Goal: Task Accomplishment & Management: Use online tool/utility

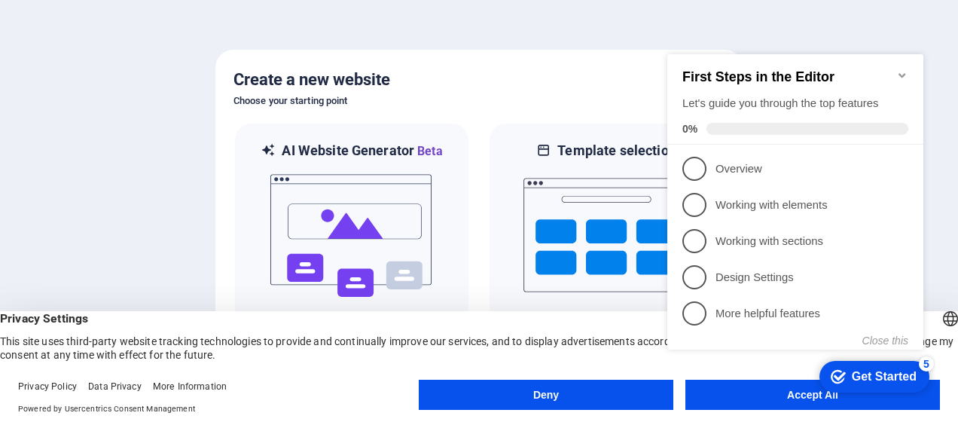
click at [518, 93] on h6 "Choose your starting point" at bounding box center [478, 101] width 491 height 18
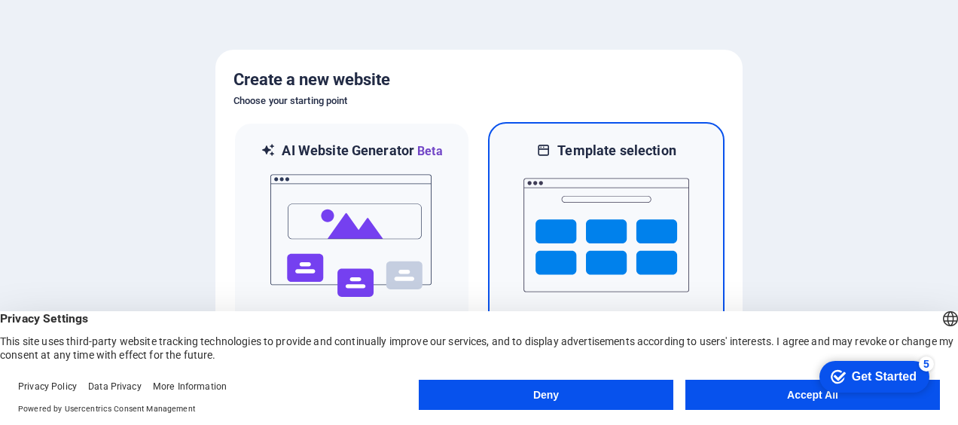
click at [631, 204] on img at bounding box center [606, 235] width 166 height 151
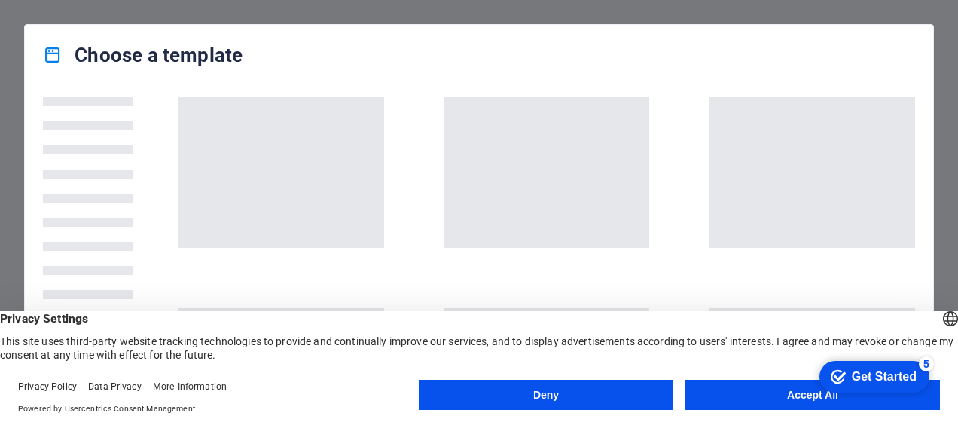
click at [797, 395] on button "Accept All" at bounding box center [812, 394] width 254 height 30
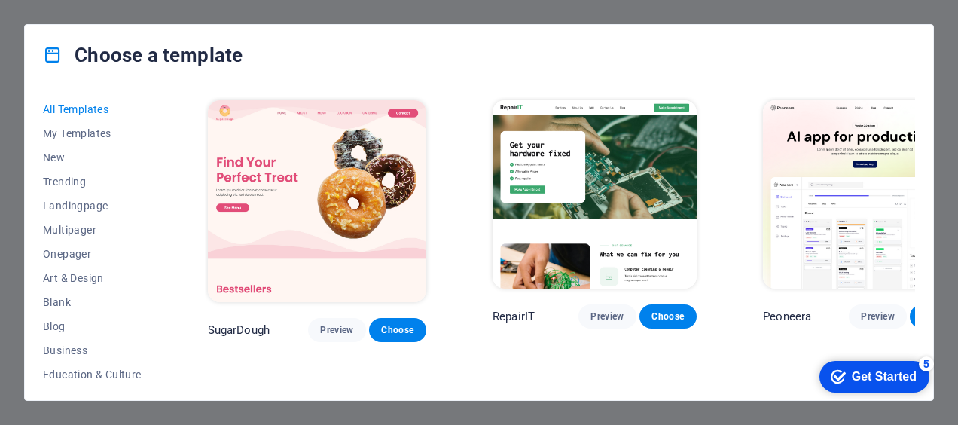
click at [77, 181] on span "Trending" at bounding box center [92, 181] width 99 height 12
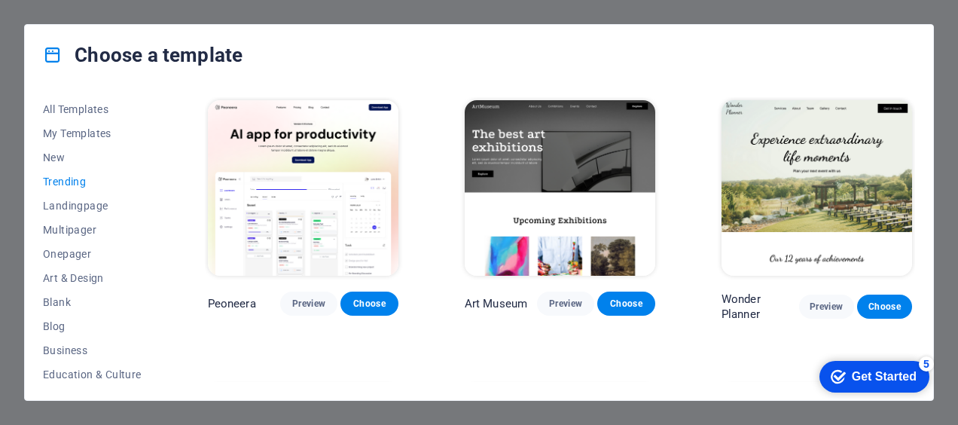
click at [565, 193] on img at bounding box center [560, 187] width 190 height 175
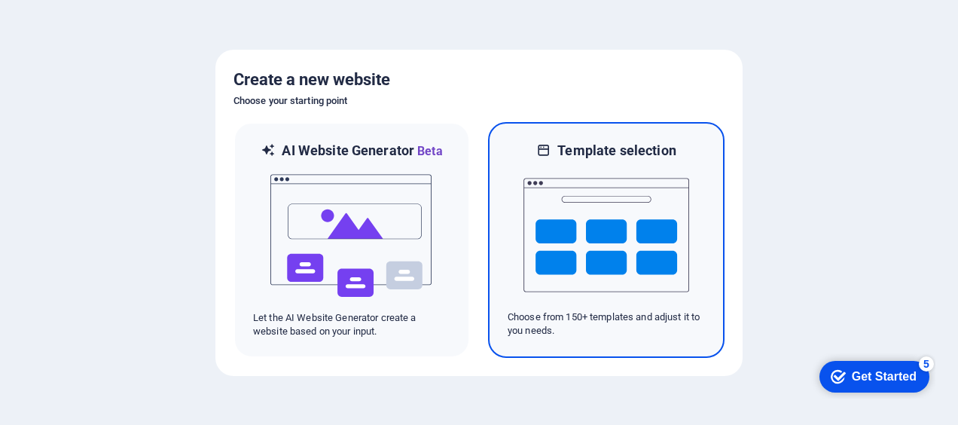
click at [623, 226] on img at bounding box center [606, 235] width 166 height 151
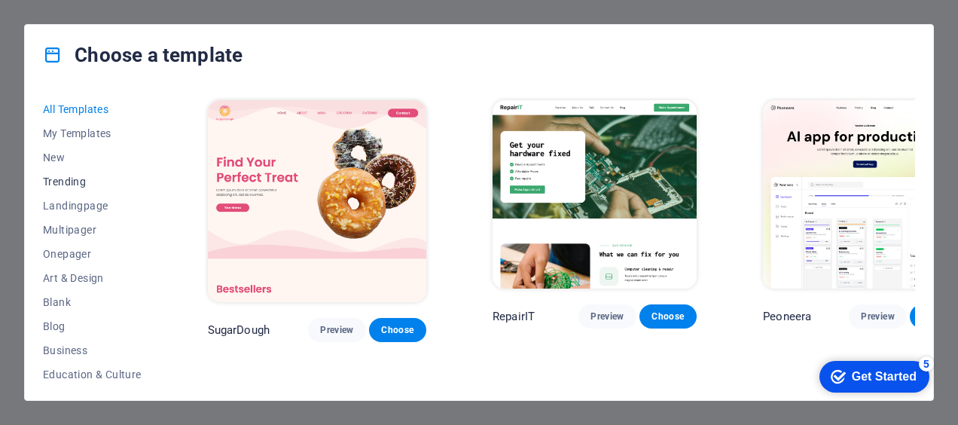
click at [69, 173] on button "Trending" at bounding box center [92, 181] width 99 height 24
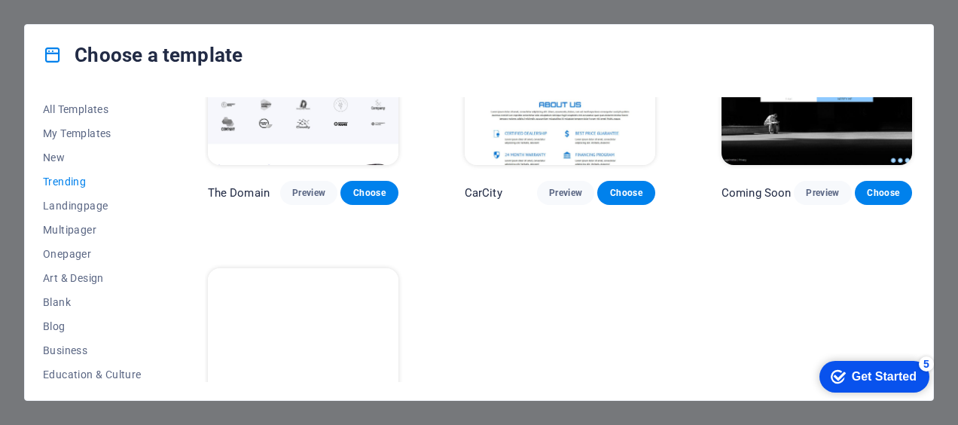
scroll to position [1126, 0]
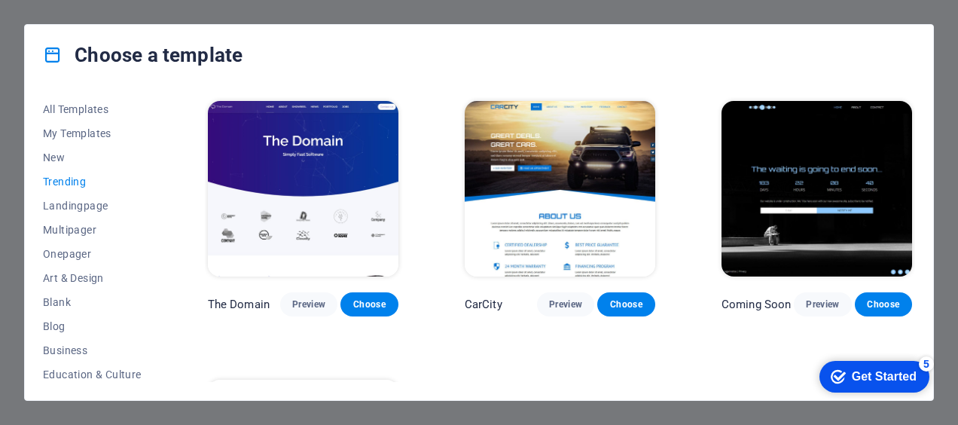
click at [848, 201] on img at bounding box center [816, 188] width 190 height 175
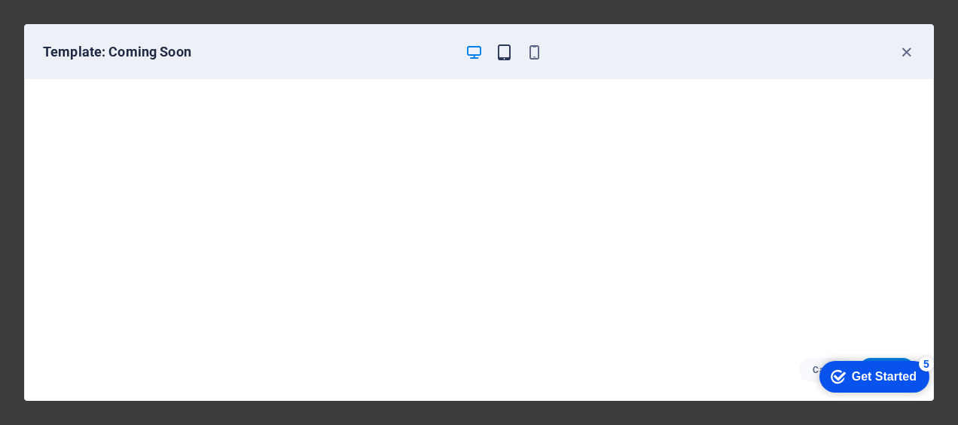
click at [496, 53] on icon "button" at bounding box center [503, 52] width 17 height 17
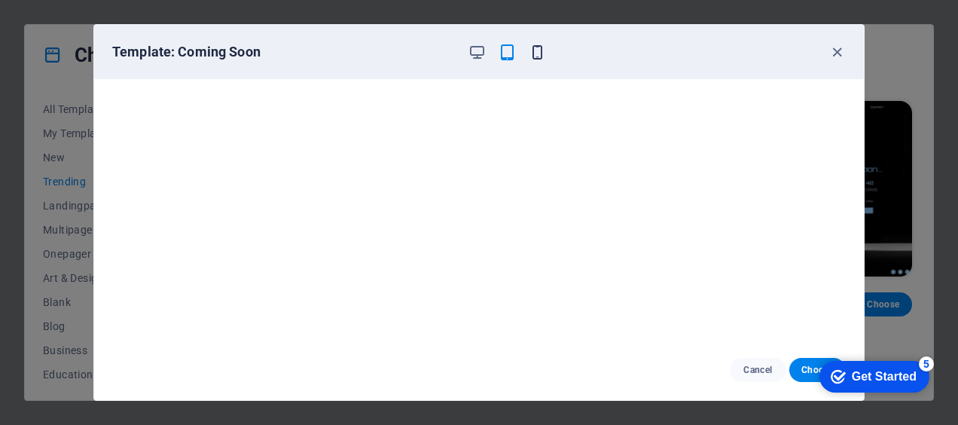
click at [540, 56] on icon "button" at bounding box center [537, 52] width 17 height 17
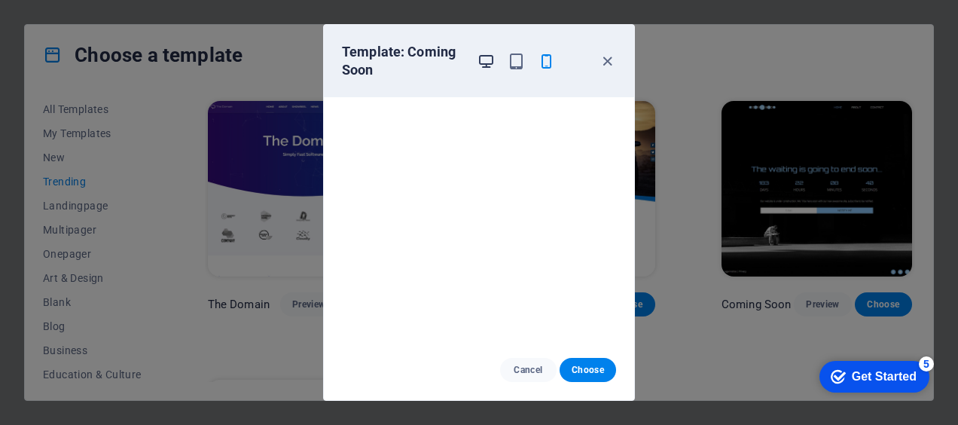
click at [487, 56] on icon "button" at bounding box center [485, 61] width 17 height 17
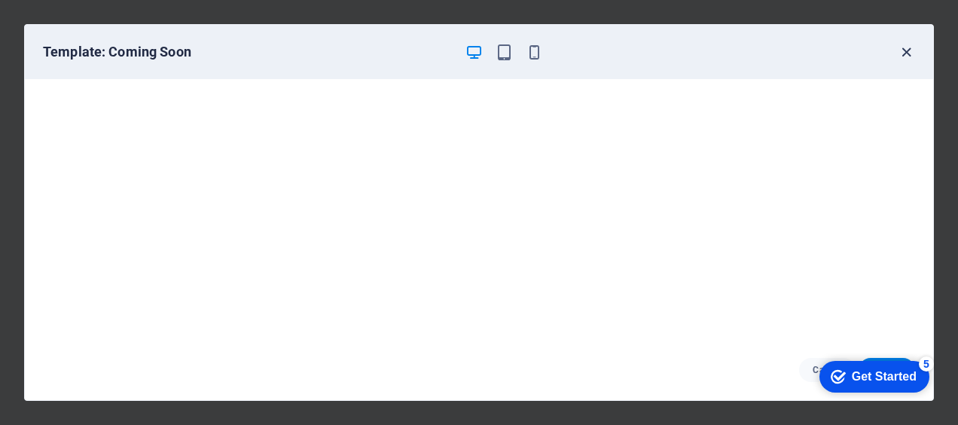
click at [908, 56] on icon "button" at bounding box center [905, 52] width 17 height 17
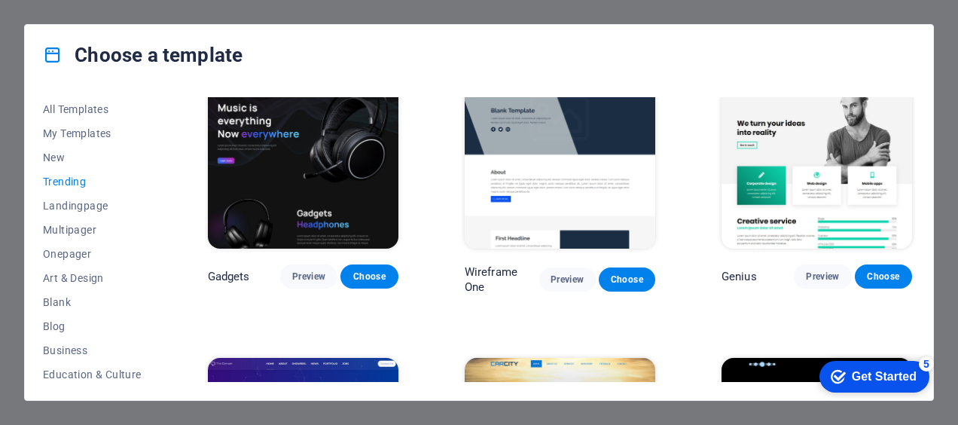
scroll to position [833, 0]
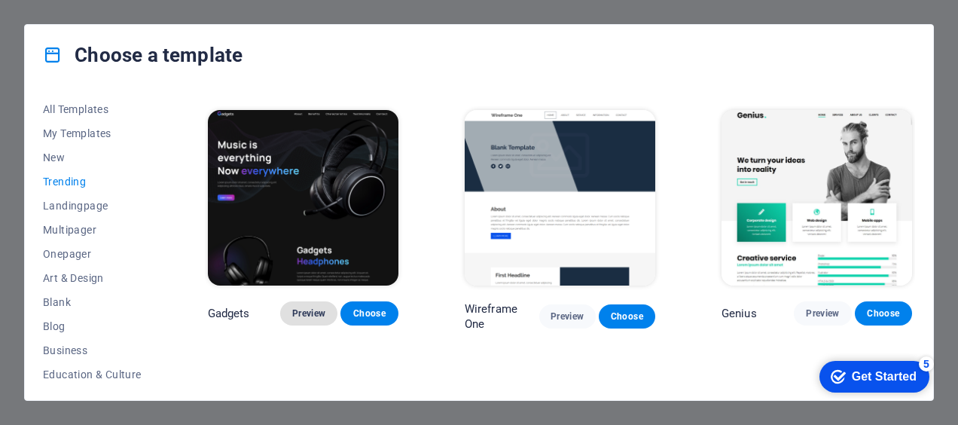
click at [311, 313] on span "Preview" at bounding box center [308, 313] width 33 height 12
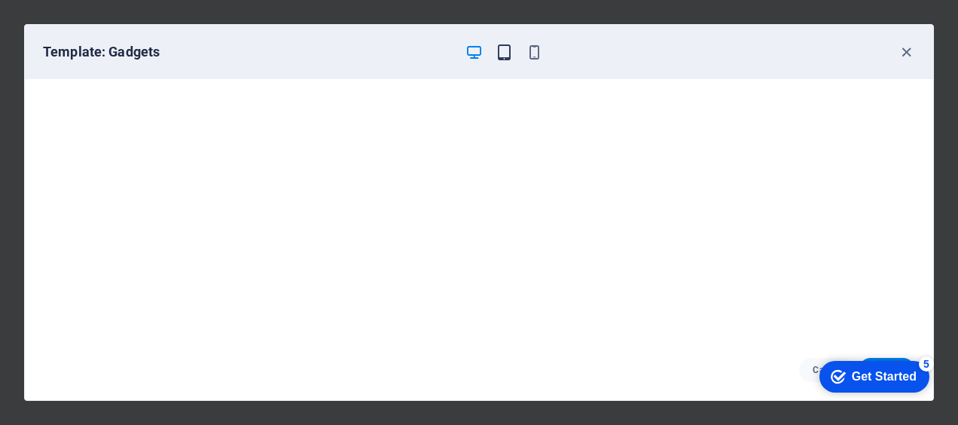
click at [508, 56] on icon "button" at bounding box center [503, 52] width 17 height 17
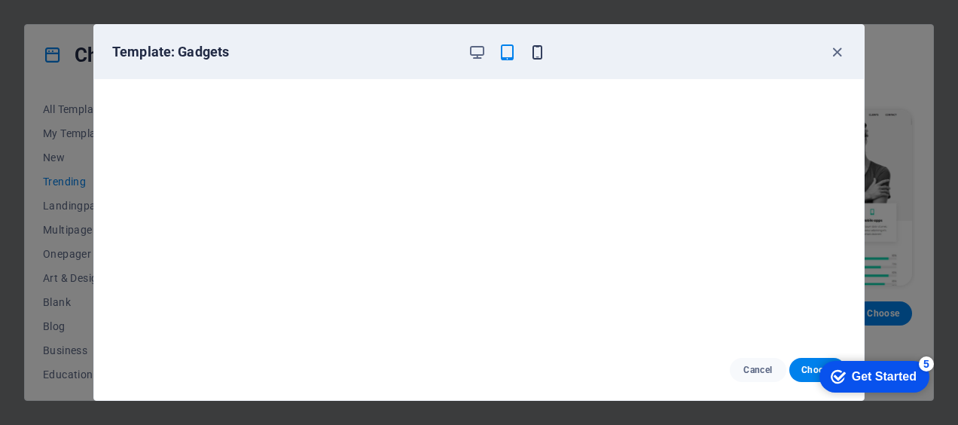
click at [538, 58] on icon "button" at bounding box center [537, 52] width 17 height 17
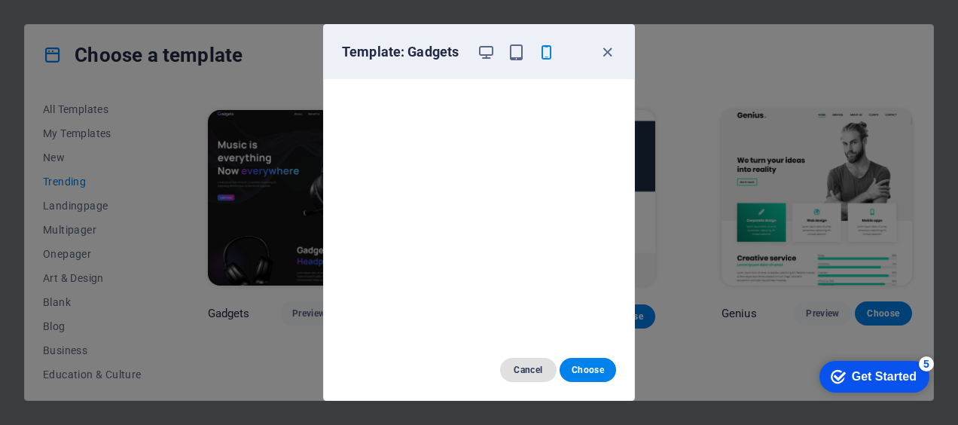
click at [526, 369] on span "Cancel" at bounding box center [528, 370] width 32 height 12
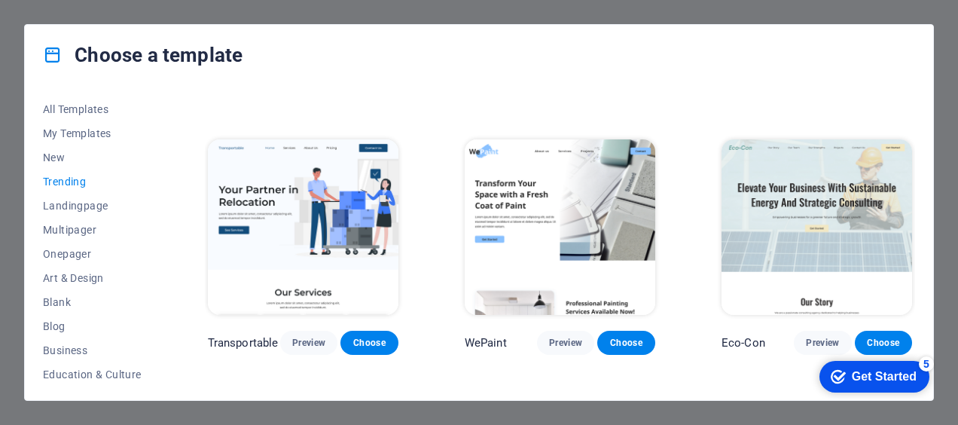
scroll to position [242, 0]
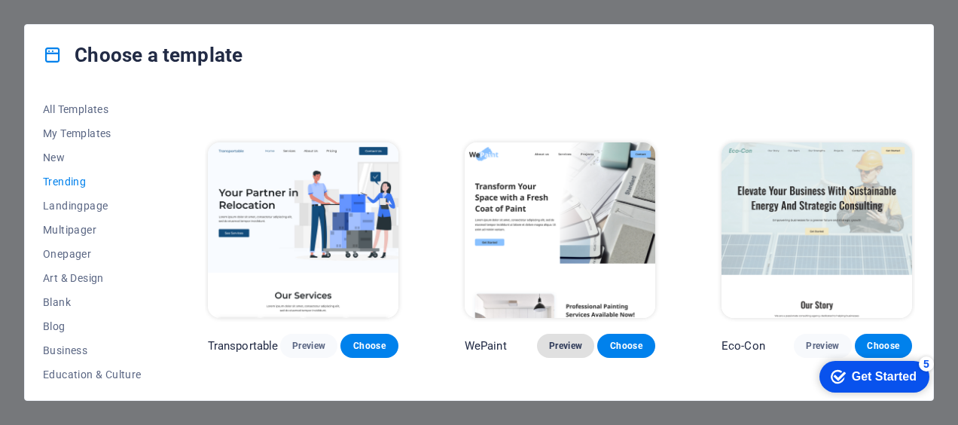
click at [565, 346] on span "Preview" at bounding box center [565, 346] width 33 height 12
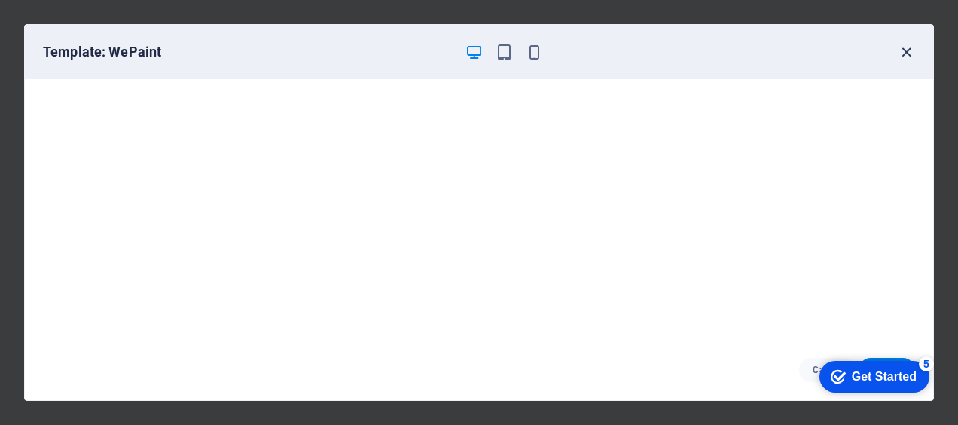
click at [905, 47] on icon "button" at bounding box center [905, 52] width 17 height 17
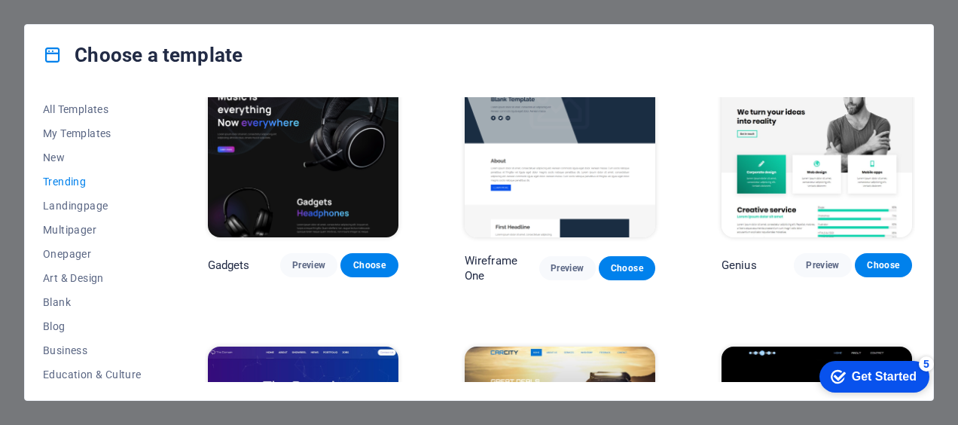
scroll to position [935, 0]
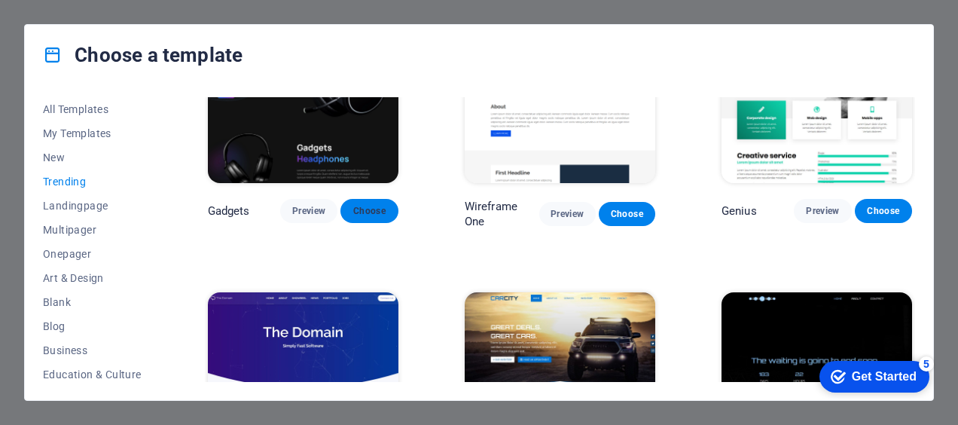
click at [379, 200] on button "Choose" at bounding box center [368, 211] width 57 height 24
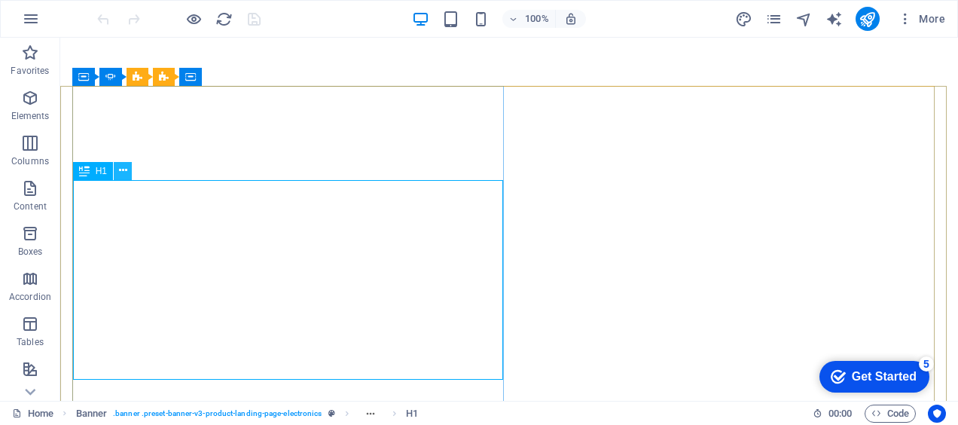
click at [120, 167] on icon at bounding box center [123, 171] width 8 height 16
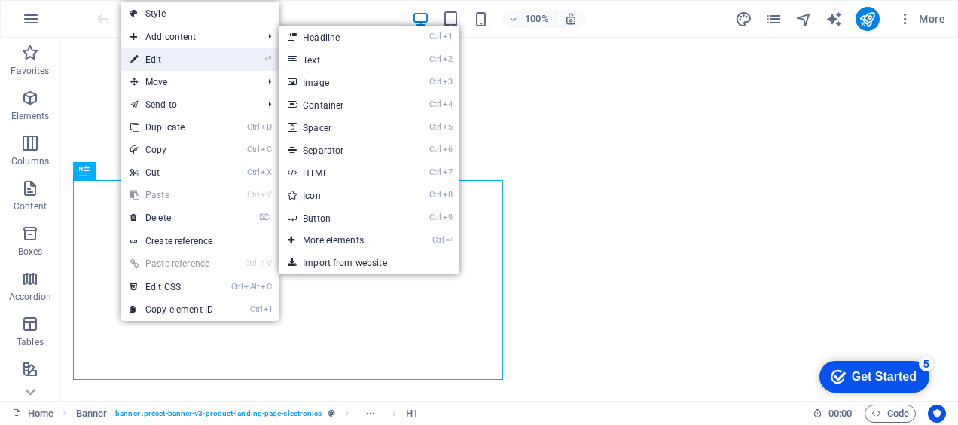
click at [164, 58] on link "⏎ Edit" at bounding box center [171, 59] width 101 height 23
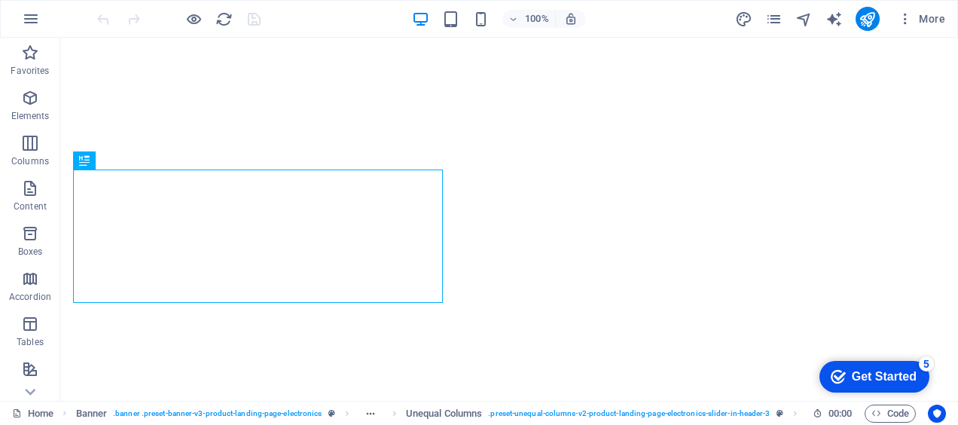
click at [882, 380] on div "Get Started" at bounding box center [884, 377] width 65 height 14
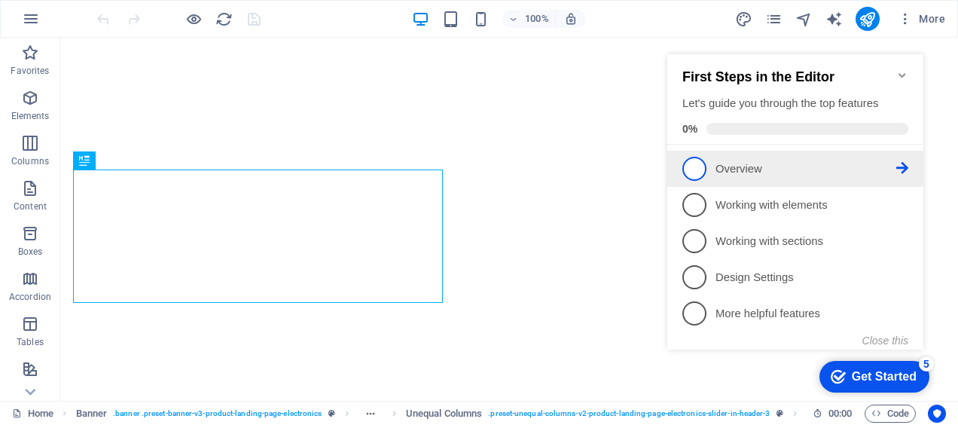
click at [699, 169] on span "1" at bounding box center [694, 169] width 24 height 24
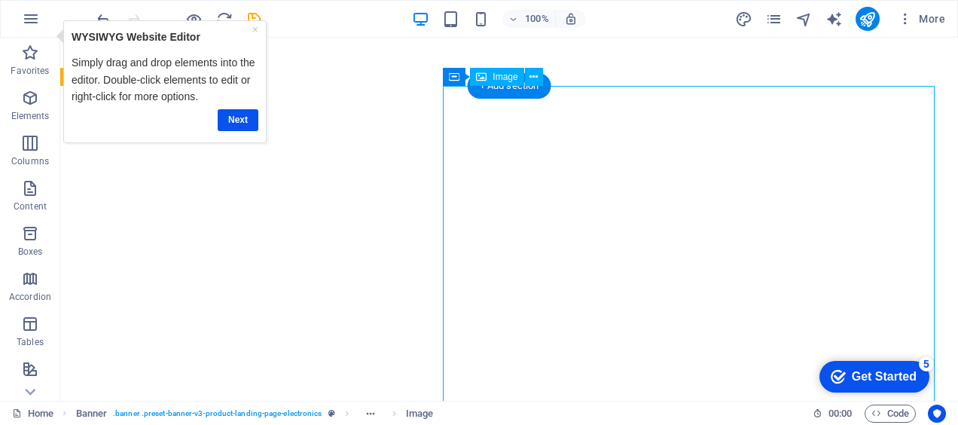
select select "%"
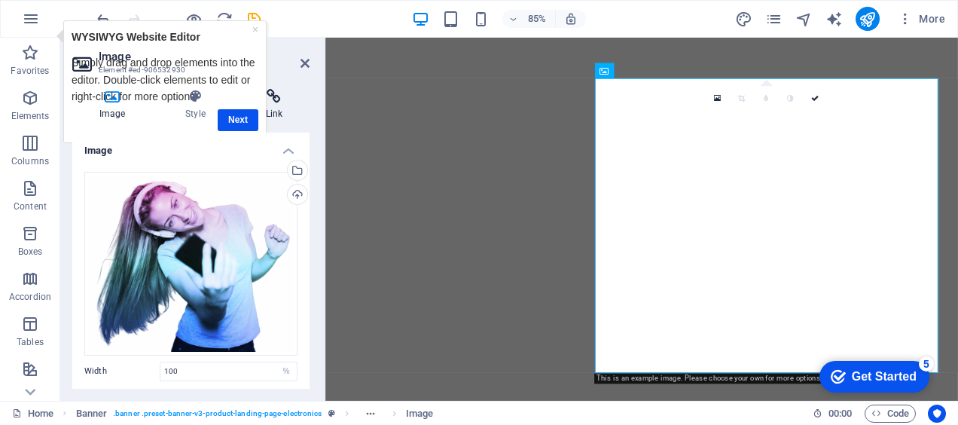
click at [251, 114] on h4 "Link" at bounding box center [274, 105] width 71 height 32
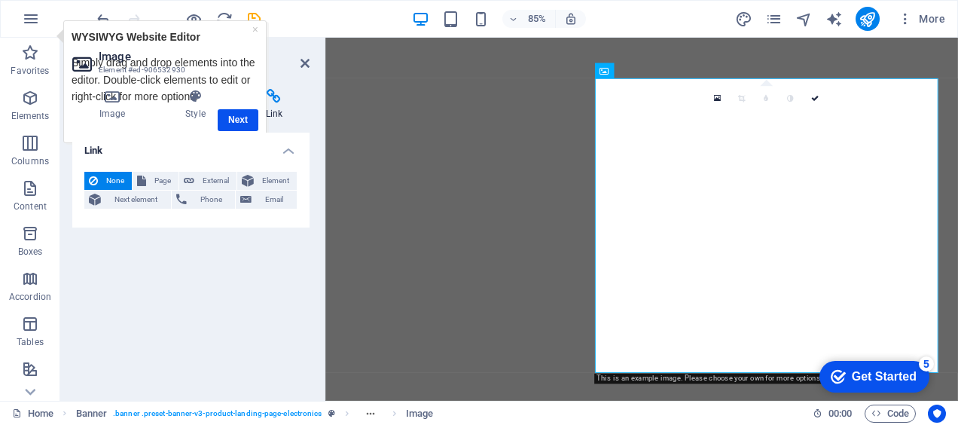
click at [250, 33] on p "WYSIWYG Website Editor" at bounding box center [165, 36] width 187 height 17
click at [306, 62] on icon at bounding box center [304, 63] width 9 height 12
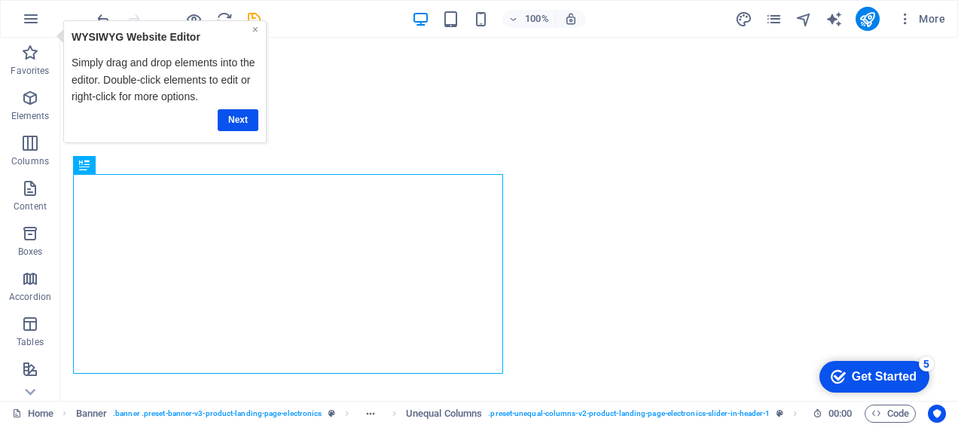
click at [257, 29] on link "×" at bounding box center [255, 29] width 6 height 12
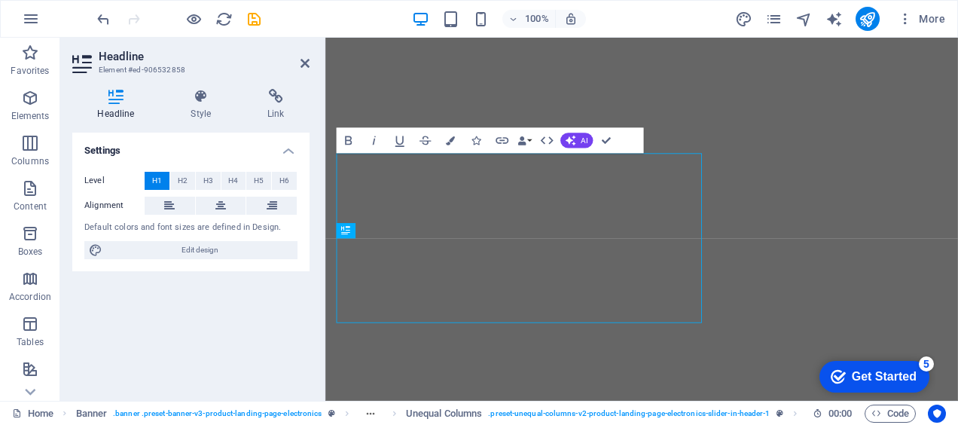
click at [248, 192] on div "Level H1 H2 H3 H4 H5 H6 Alignment Default colors and font sizes are defined in …" at bounding box center [190, 216] width 237 height 112
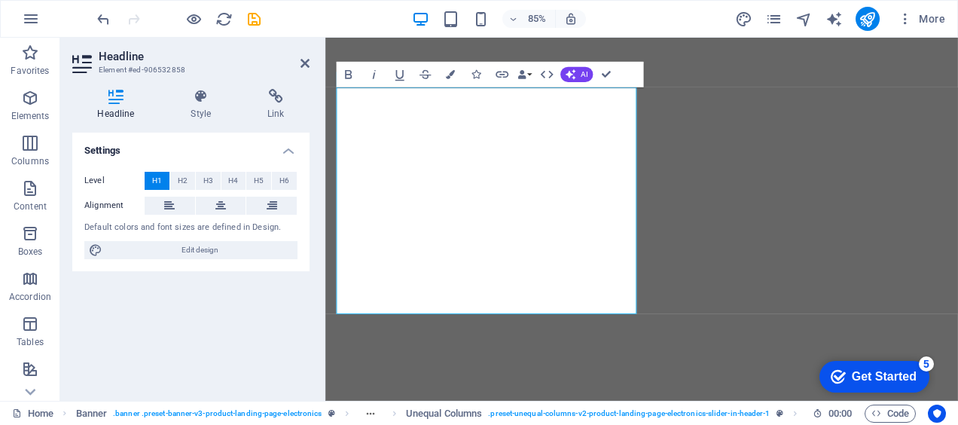
click at [248, 192] on div "Level H1 H2 H3 H4 H5 H6 Alignment Default colors and font sizes are defined in …" at bounding box center [190, 216] width 237 height 112
click at [580, 75] on span "AI" at bounding box center [583, 74] width 7 height 8
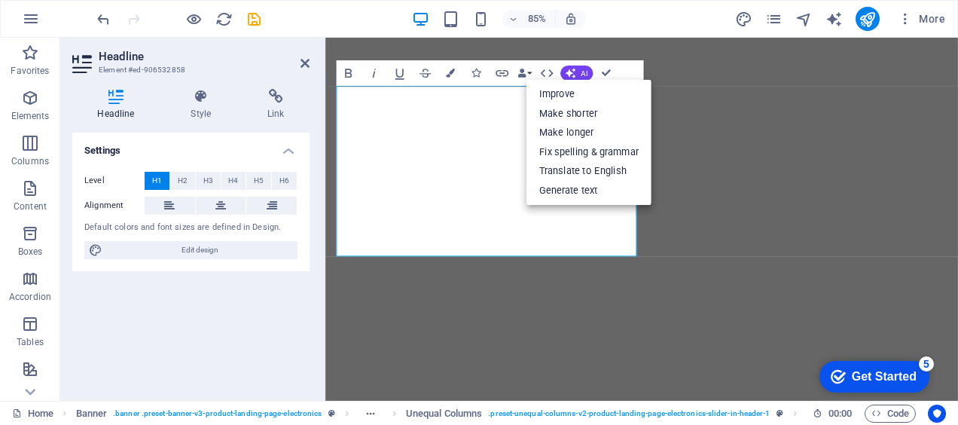
click at [315, 108] on div "Headline Style Link Settings Level H1 H2 H3 H4 H5 H6 Alignment Default colors a…" at bounding box center [190, 239] width 261 height 324
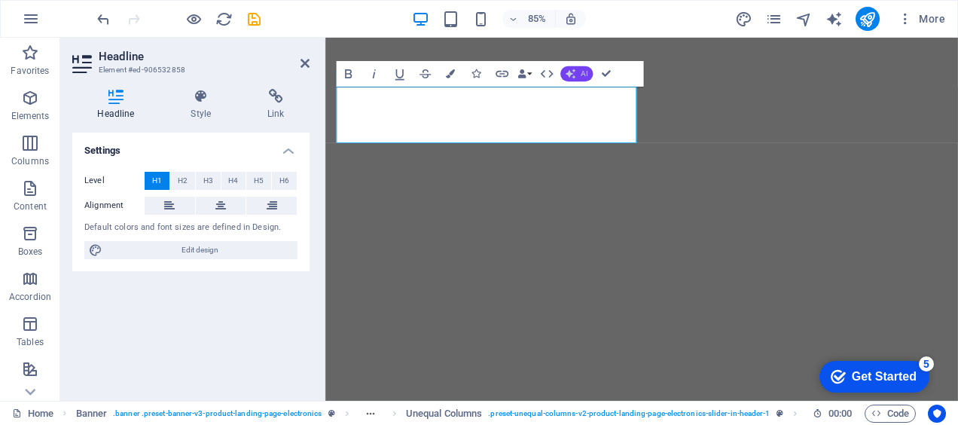
click at [577, 73] on button "AI" at bounding box center [576, 73] width 32 height 15
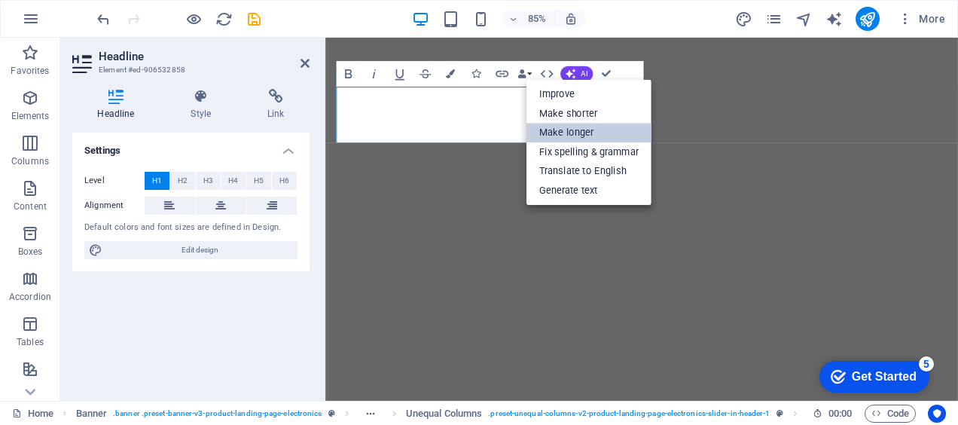
click at [572, 134] on link "Make longer" at bounding box center [588, 133] width 125 height 20
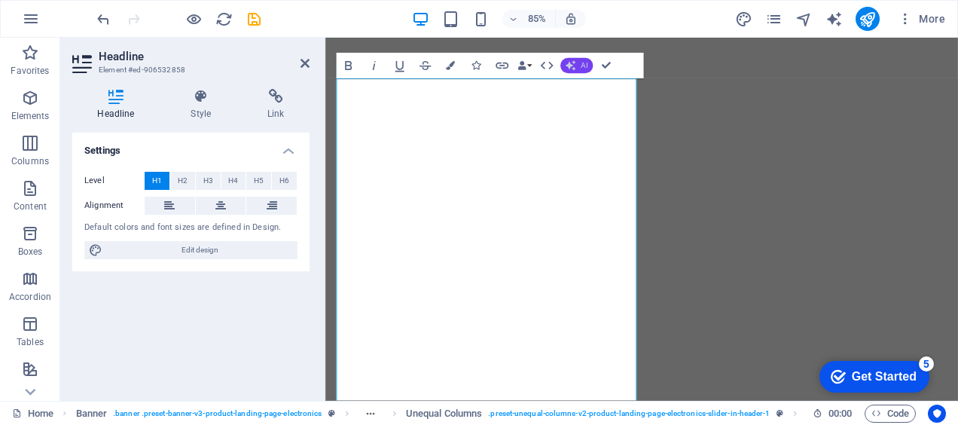
click at [578, 66] on button "AI" at bounding box center [576, 65] width 32 height 15
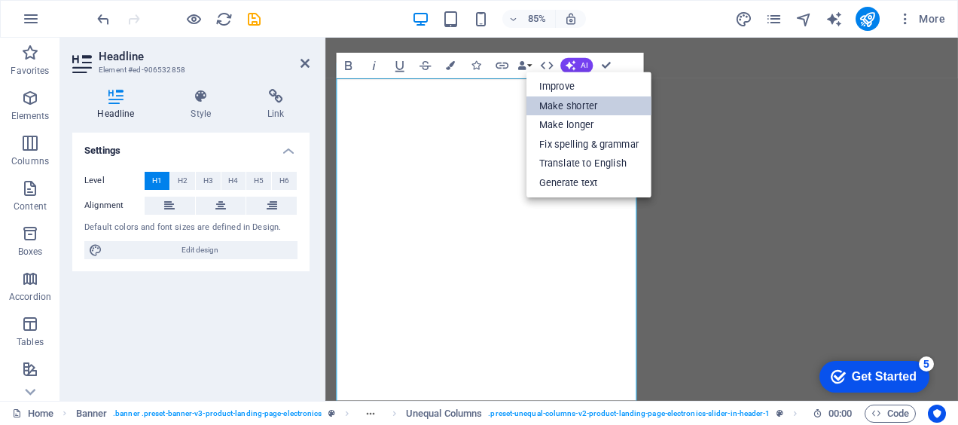
click at [569, 105] on link "Make shorter" at bounding box center [588, 106] width 125 height 20
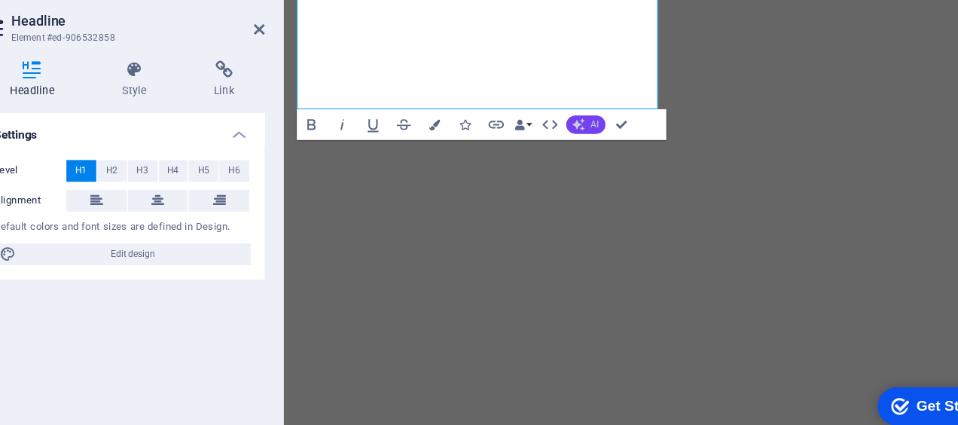
click at [586, 142] on span "AI" at bounding box center [583, 143] width 7 height 8
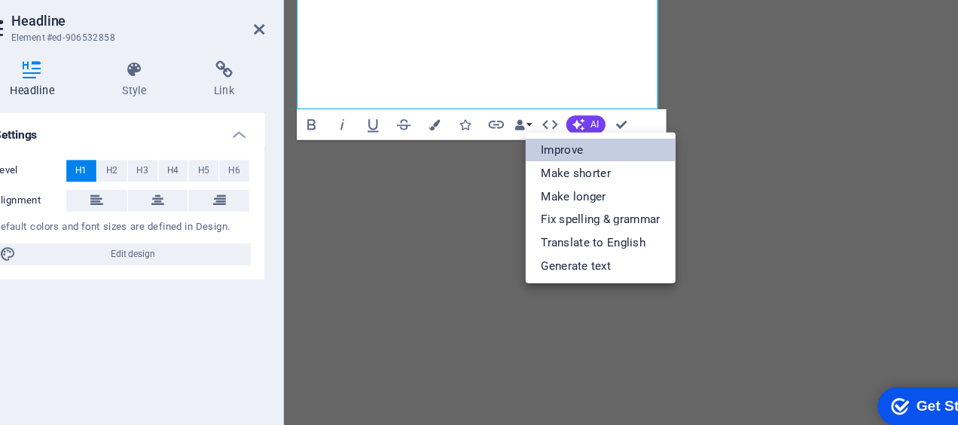
click at [563, 163] on link "Improve" at bounding box center [588, 164] width 125 height 20
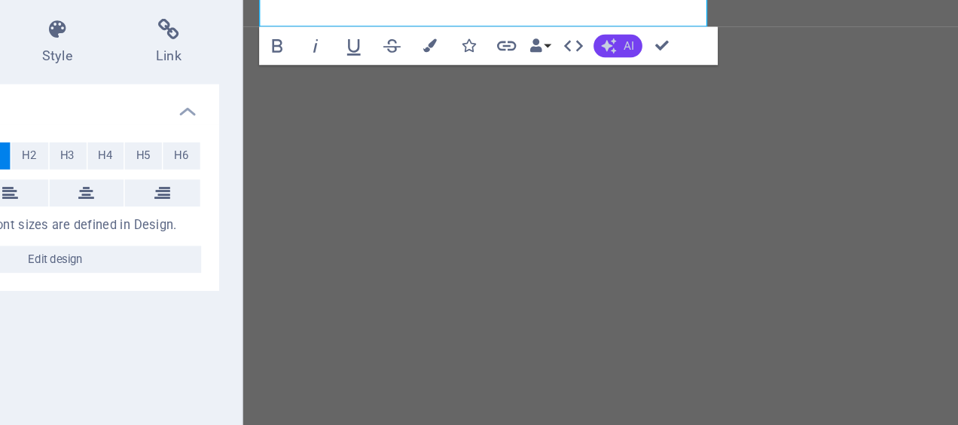
click at [577, 111] on button "AI" at bounding box center [576, 106] width 32 height 15
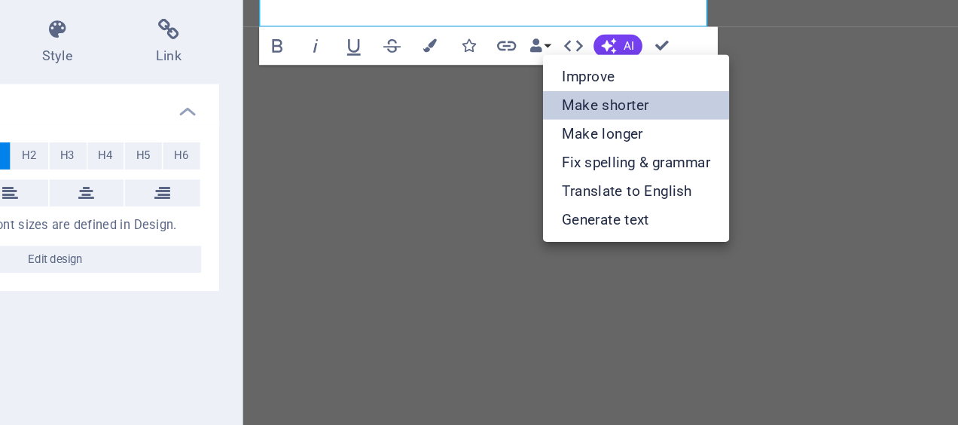
click at [573, 146] on link "Make shorter" at bounding box center [588, 148] width 125 height 20
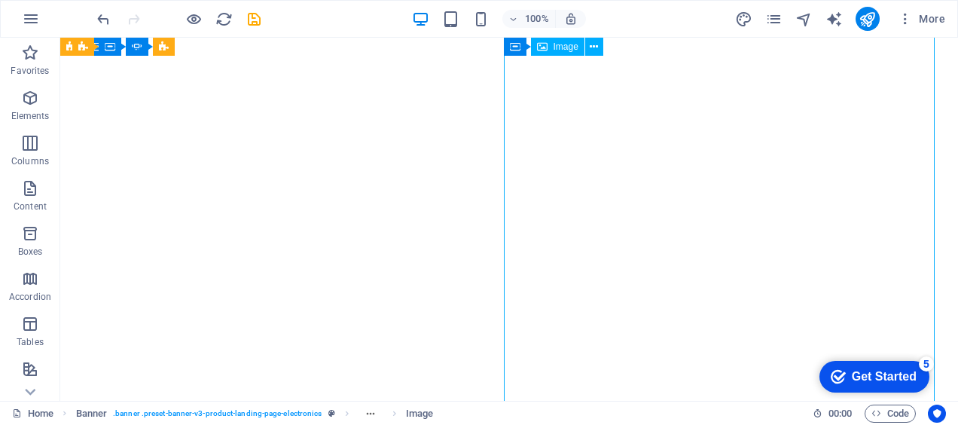
select select "px"
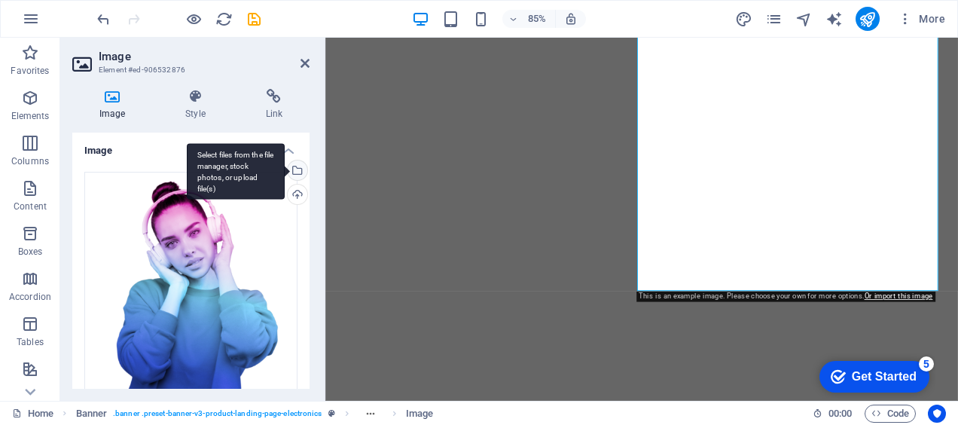
click at [295, 169] on div "Select files from the file manager, stock photos, or upload file(s)" at bounding box center [296, 171] width 23 height 23
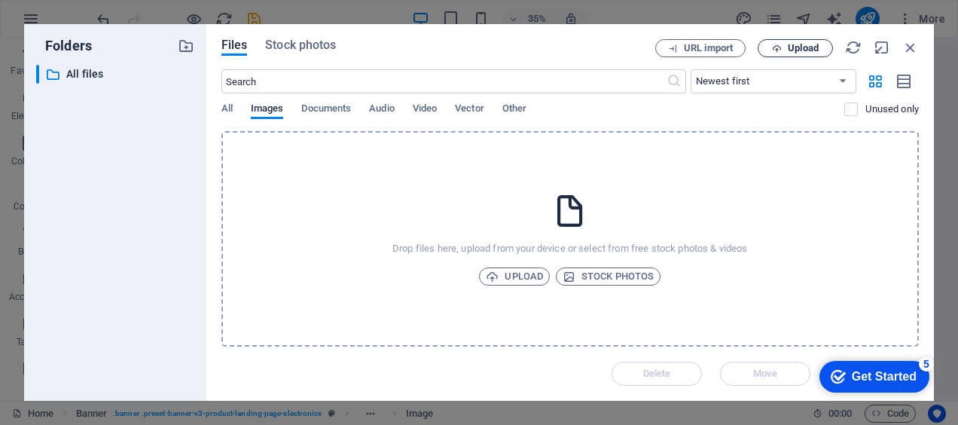
click at [811, 47] on span "Upload" at bounding box center [803, 48] width 31 height 9
click at [81, 69] on p "All files" at bounding box center [116, 74] width 100 height 17
click at [337, 115] on span "Documents" at bounding box center [326, 109] width 50 height 21
click at [911, 47] on icon "button" at bounding box center [910, 47] width 17 height 17
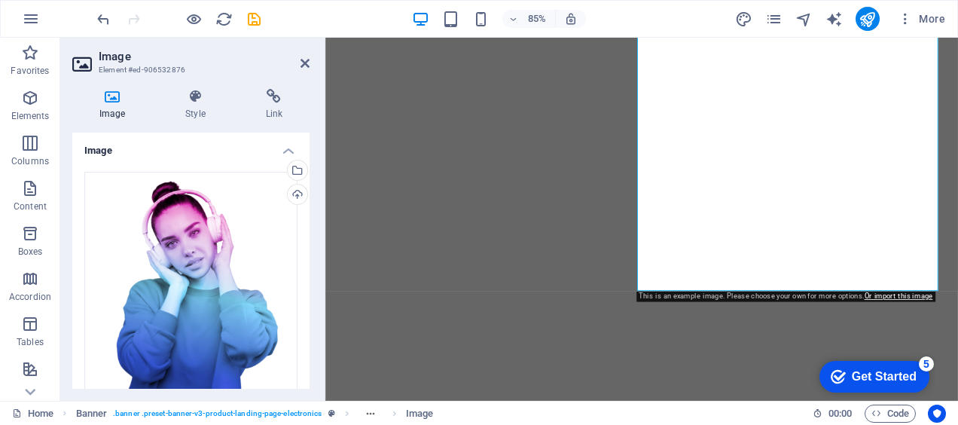
click at [926, 362] on div "5" at bounding box center [926, 363] width 15 height 15
